Goal: Navigation & Orientation: Find specific page/section

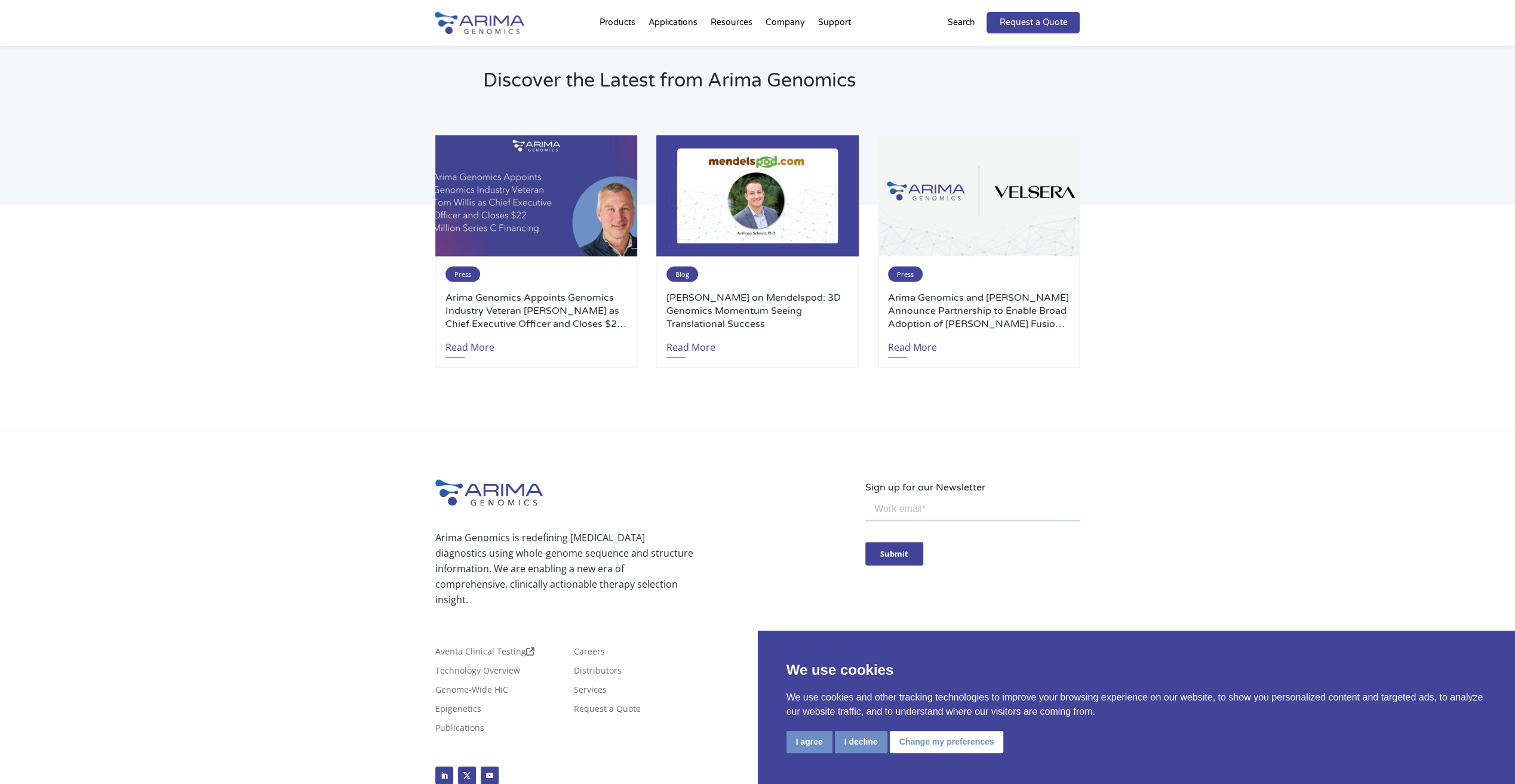
scroll to position [2566, 0]
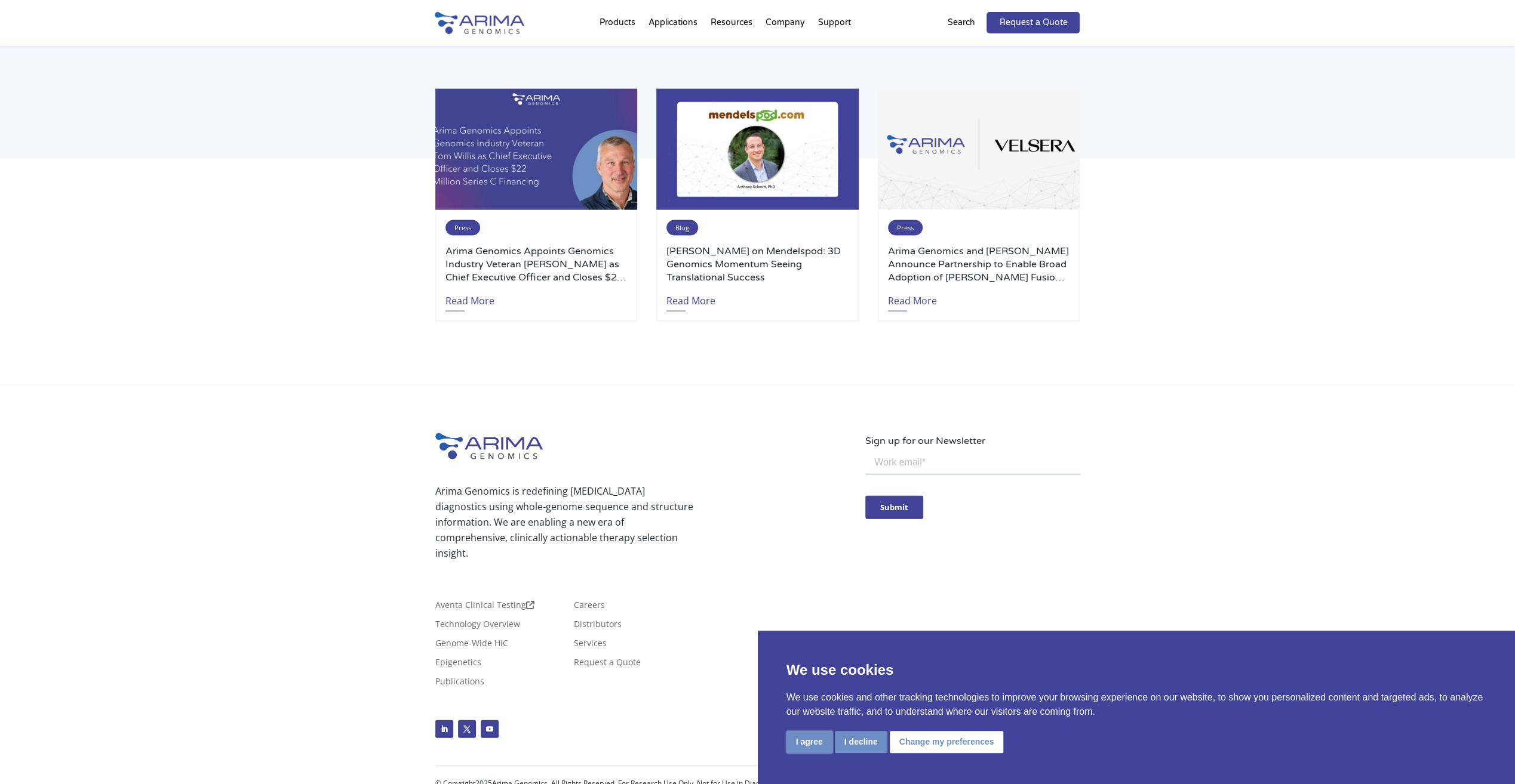
click at [810, 744] on button "I agree" at bounding box center [809, 742] width 46 height 22
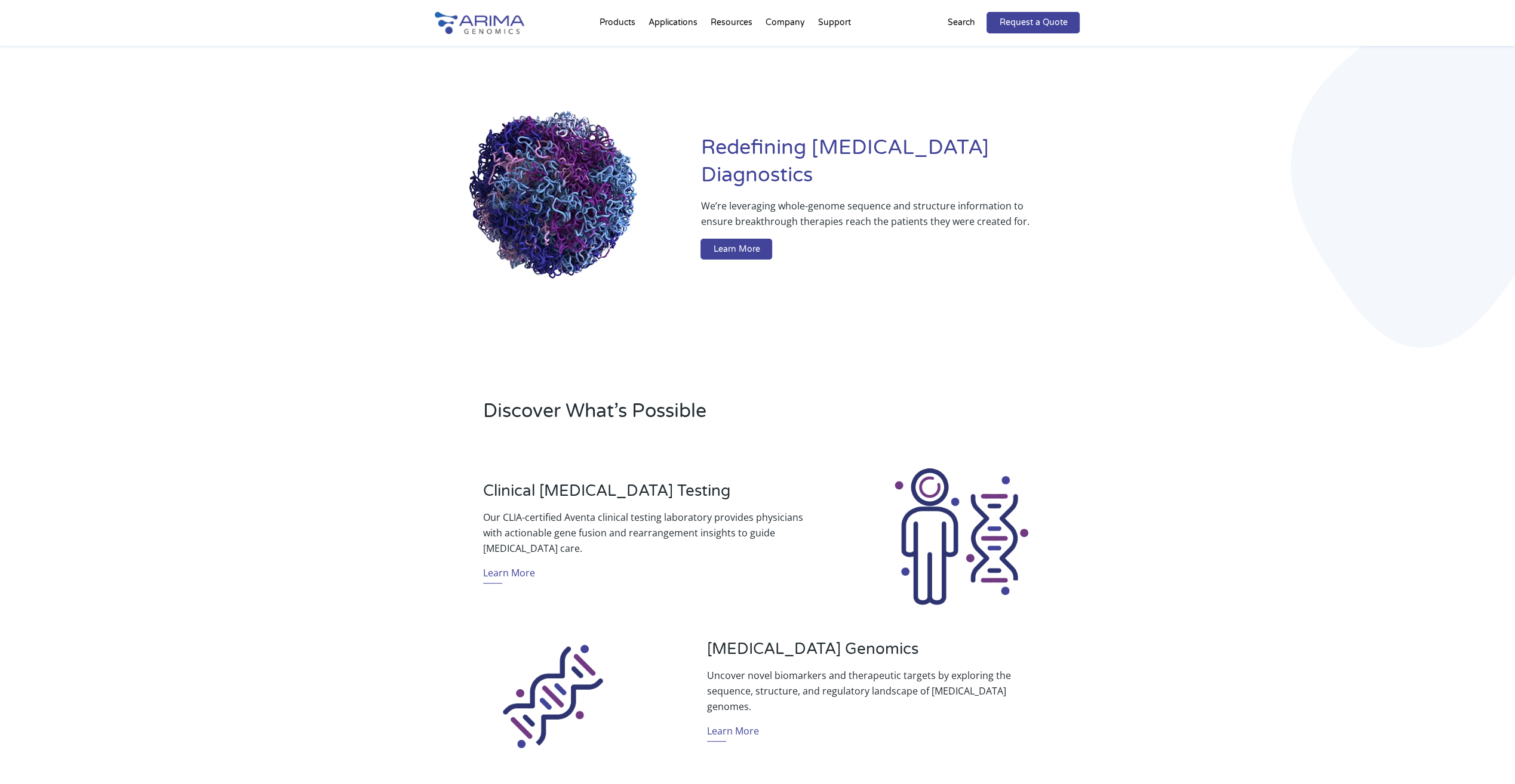
scroll to position [0, 0]
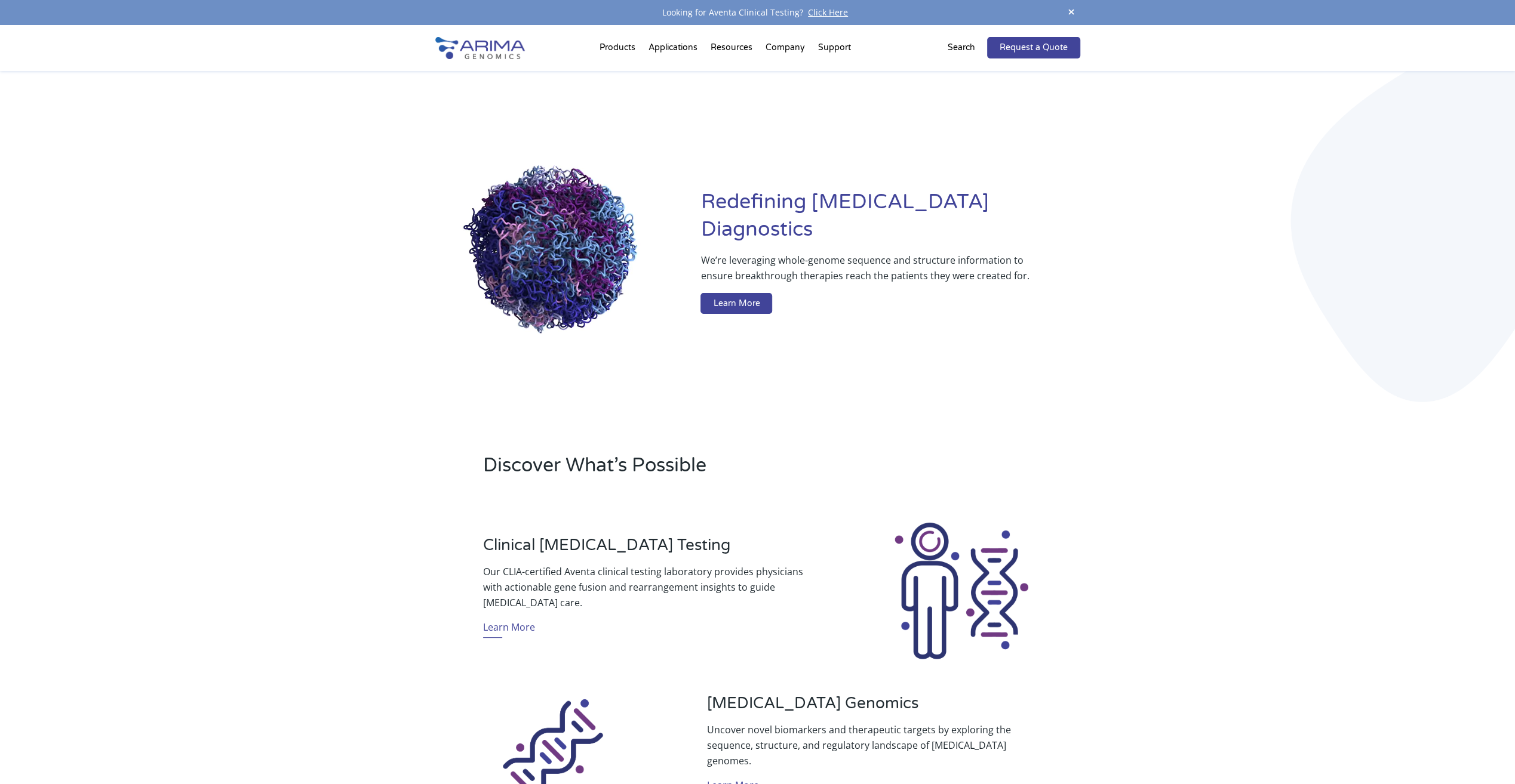
click at [482, 48] on img at bounding box center [480, 48] width 90 height 22
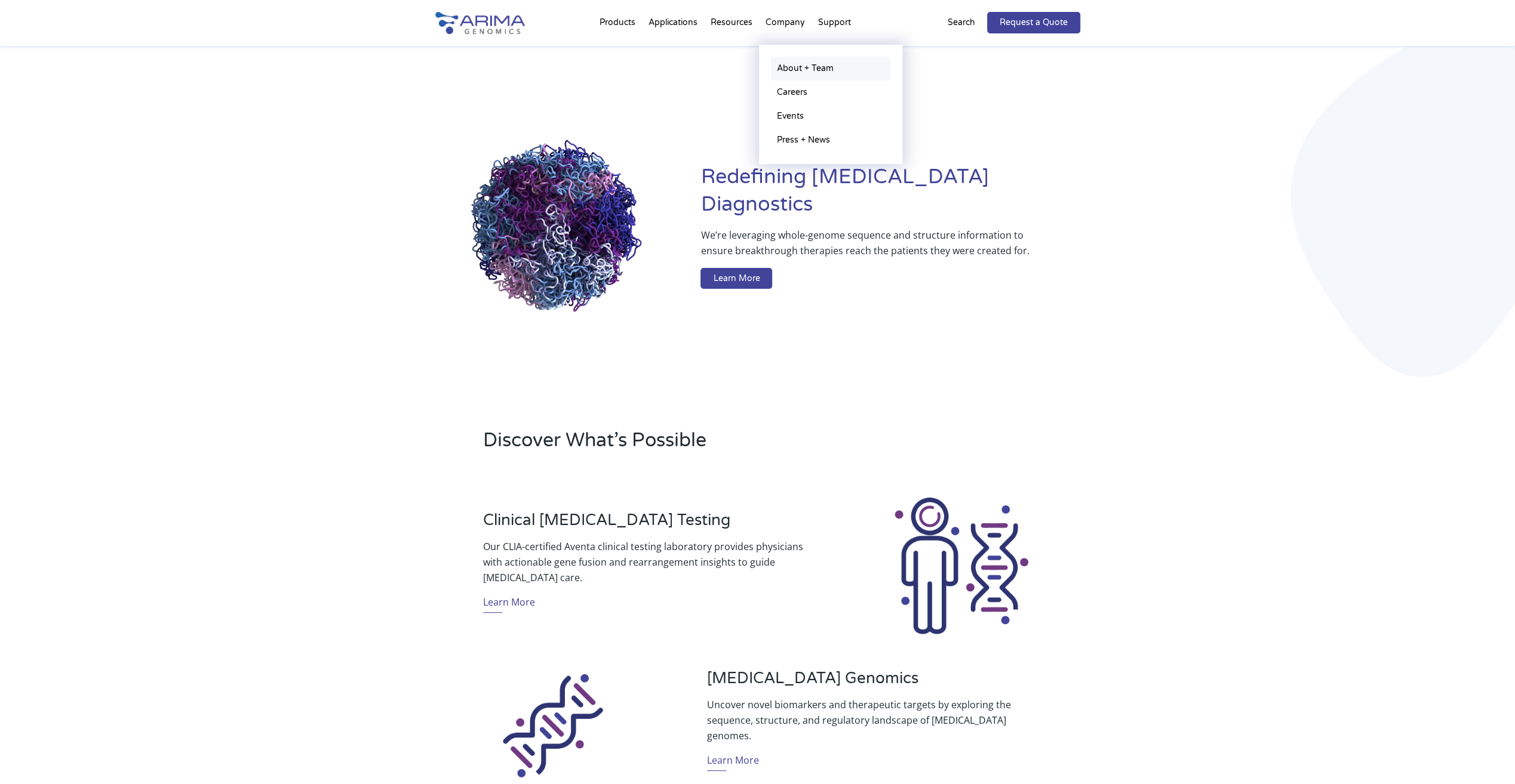
click at [799, 68] on link "About + Team" at bounding box center [830, 68] width 119 height 24
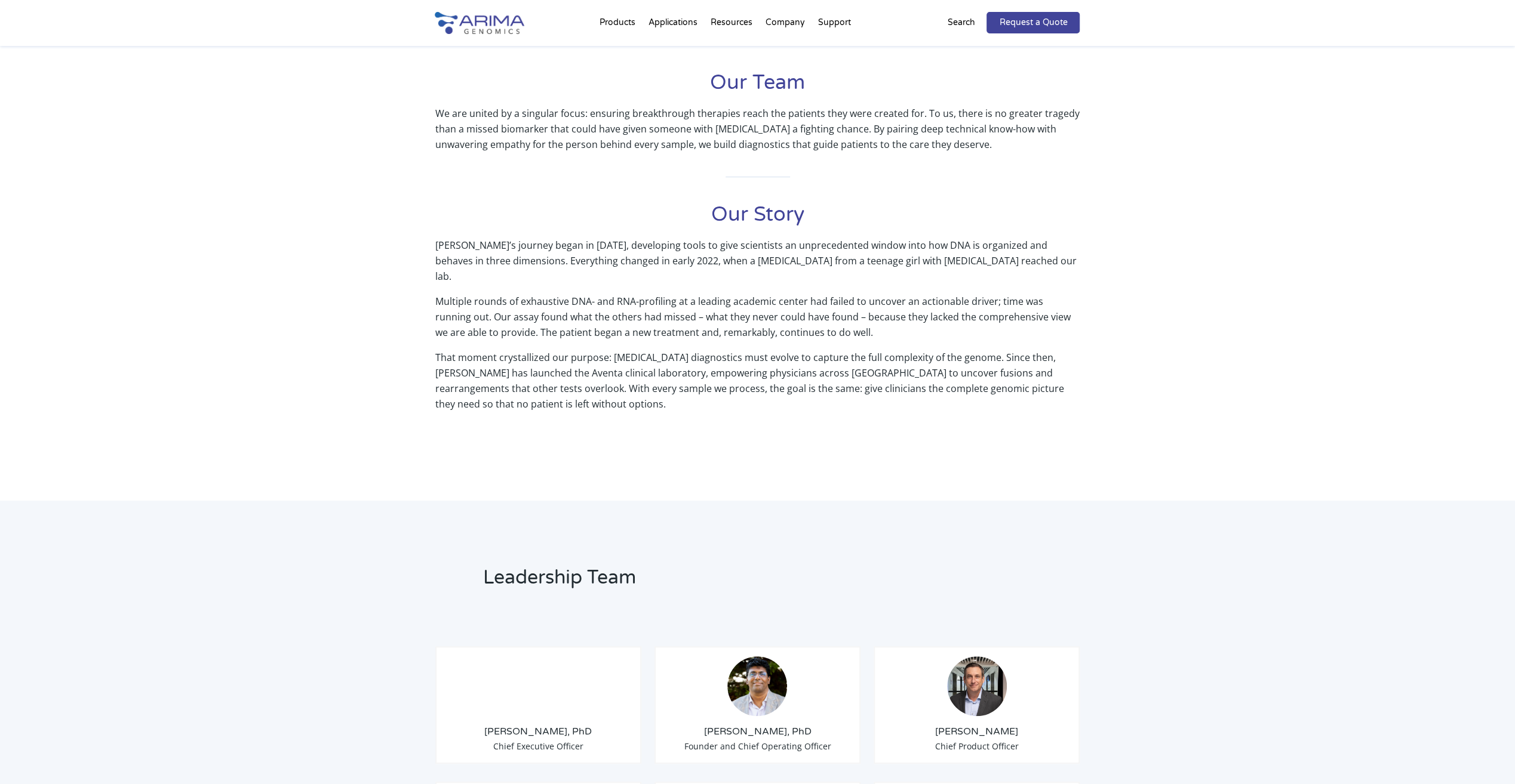
scroll to position [344, 0]
